Goal: Go to known website: Access a specific website the user already knows

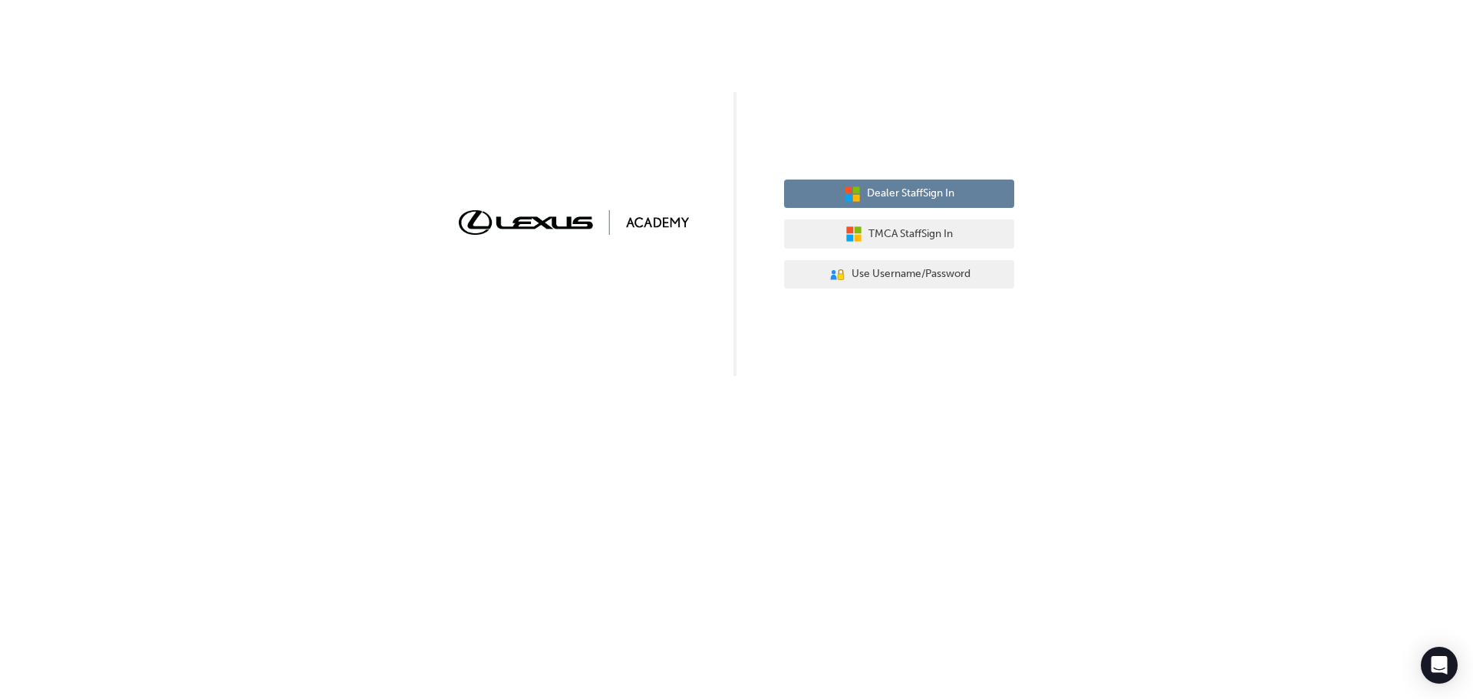
click at [873, 197] on span "Dealer Staff Sign In" at bounding box center [910, 194] width 87 height 18
